Goal: Task Accomplishment & Management: Use online tool/utility

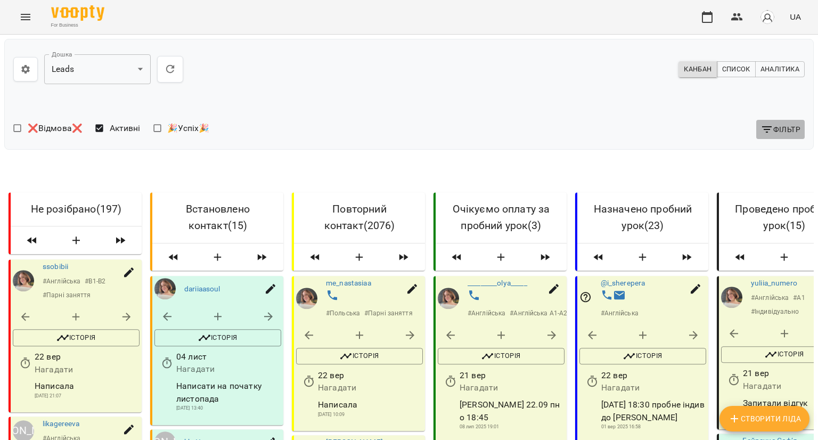
click at [762, 126] on icon "button" at bounding box center [767, 129] width 10 height 6
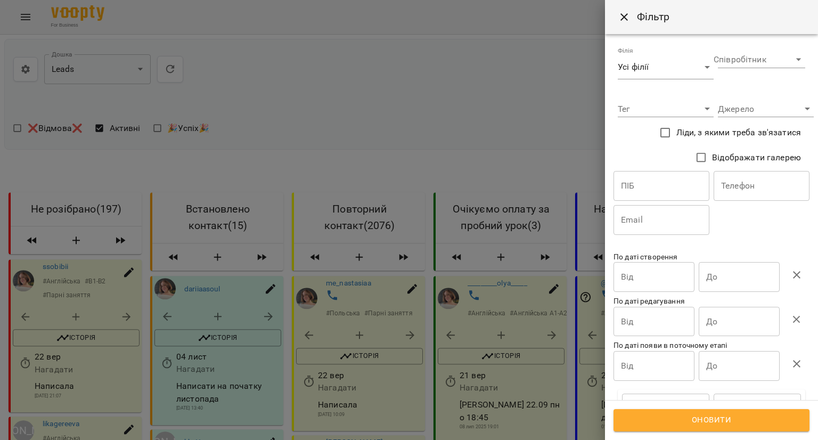
click at [719, 129] on span "Ліди, з якими треба зв'язатися" at bounding box center [739, 132] width 125 height 13
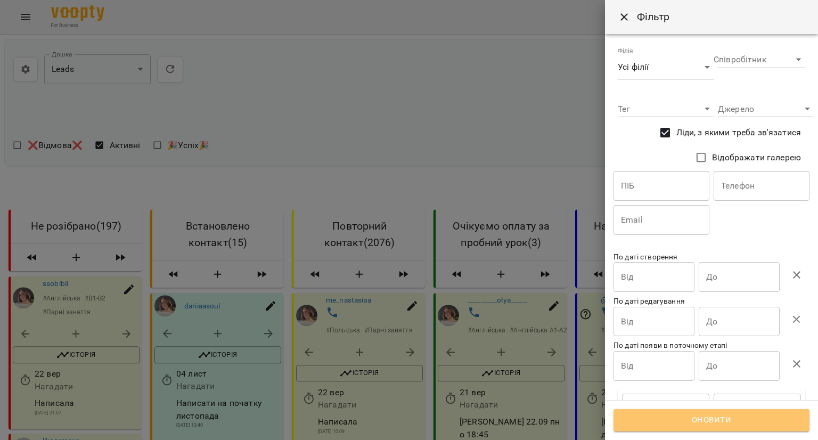
click at [661, 420] on span "Оновити" at bounding box center [711, 420] width 173 height 14
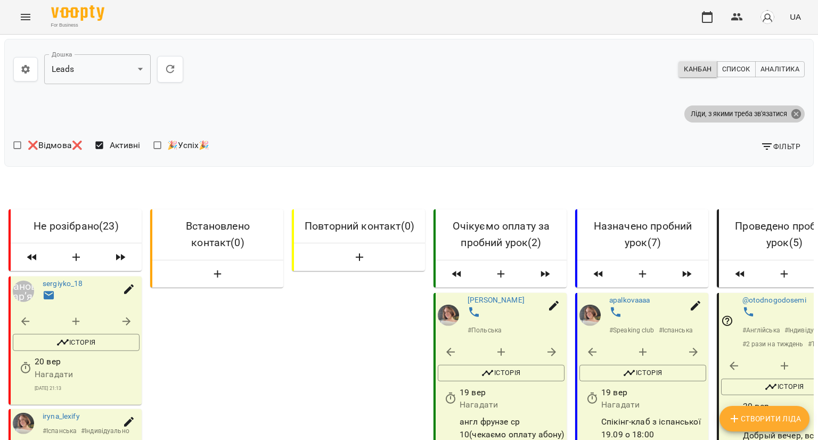
click at [792, 110] on icon at bounding box center [797, 114] width 10 height 10
